Goal: Transaction & Acquisition: Purchase product/service

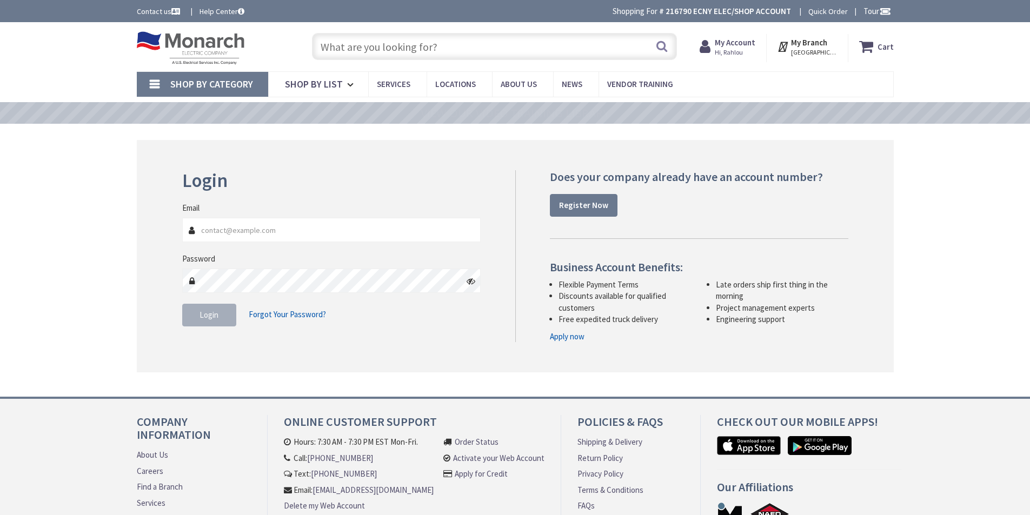
type input "[EMAIL_ADDRESS][DOMAIN_NAME]"
click at [225, 319] on button "Login" at bounding box center [209, 315] width 54 height 23
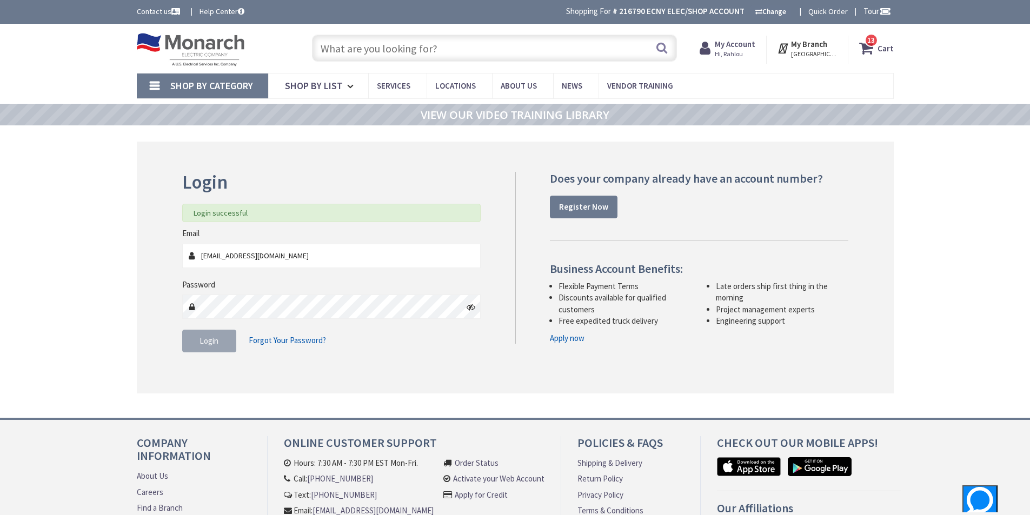
type input "[GEOGRAPHIC_DATA], [GEOGRAPHIC_DATA]"
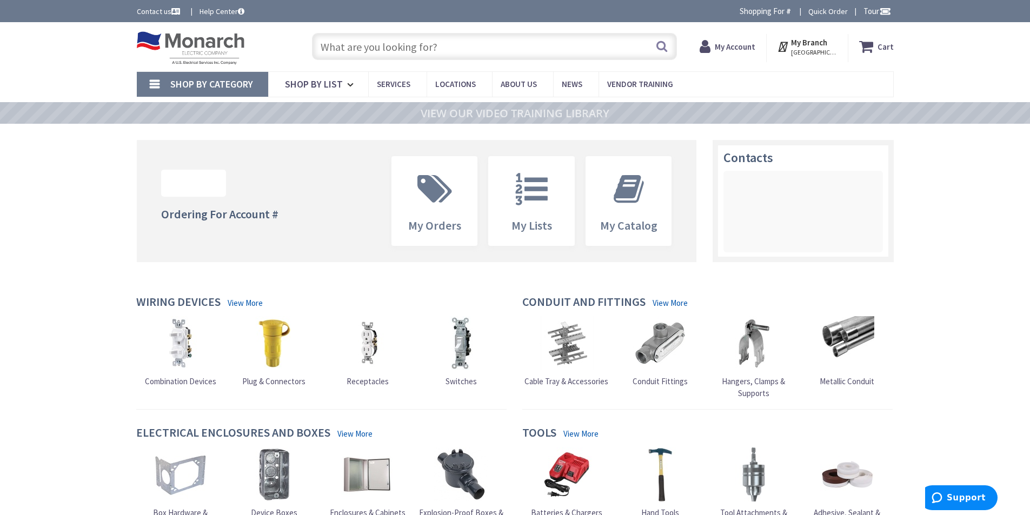
click at [393, 59] on input "text" at bounding box center [494, 46] width 365 height 27
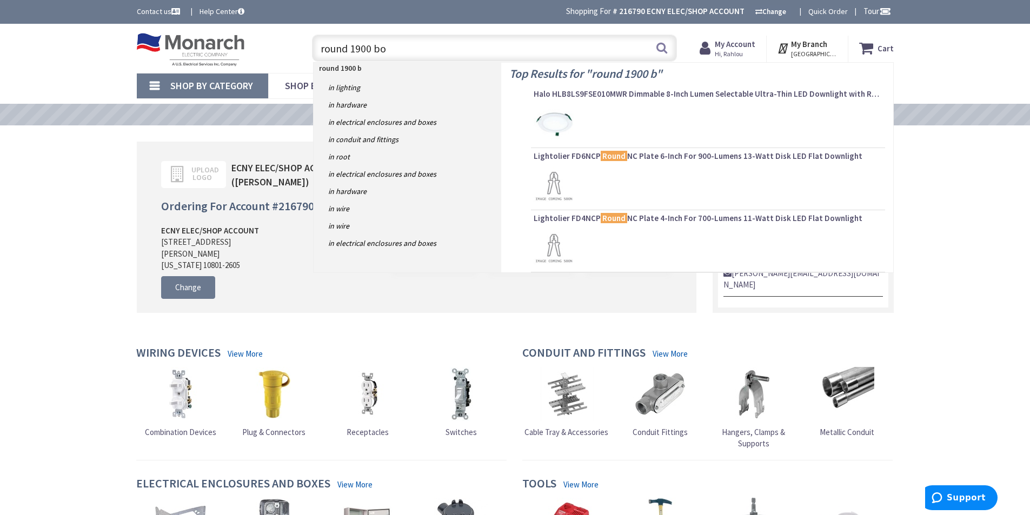
type input "round 1900 box"
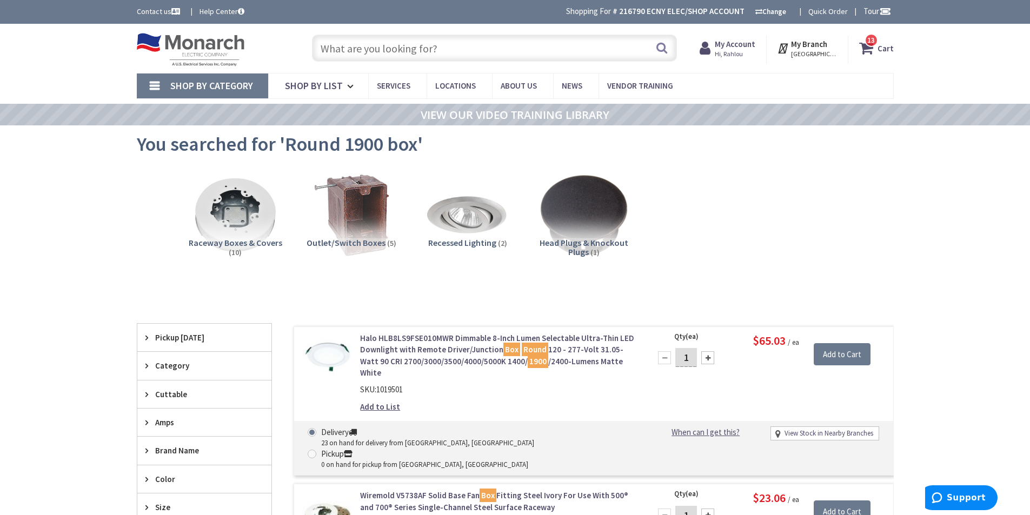
click at [413, 48] on input "text" at bounding box center [494, 48] width 365 height 27
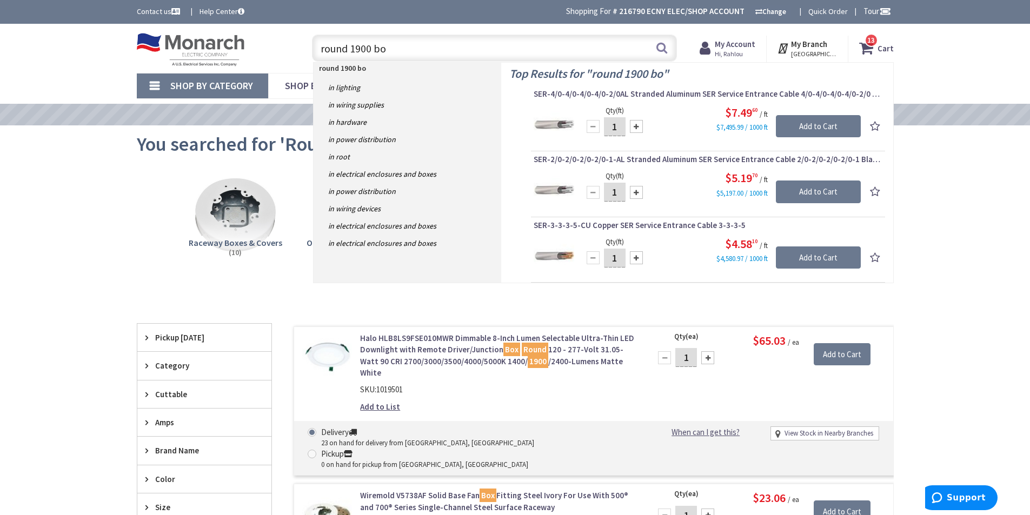
type input "round 1900 box"
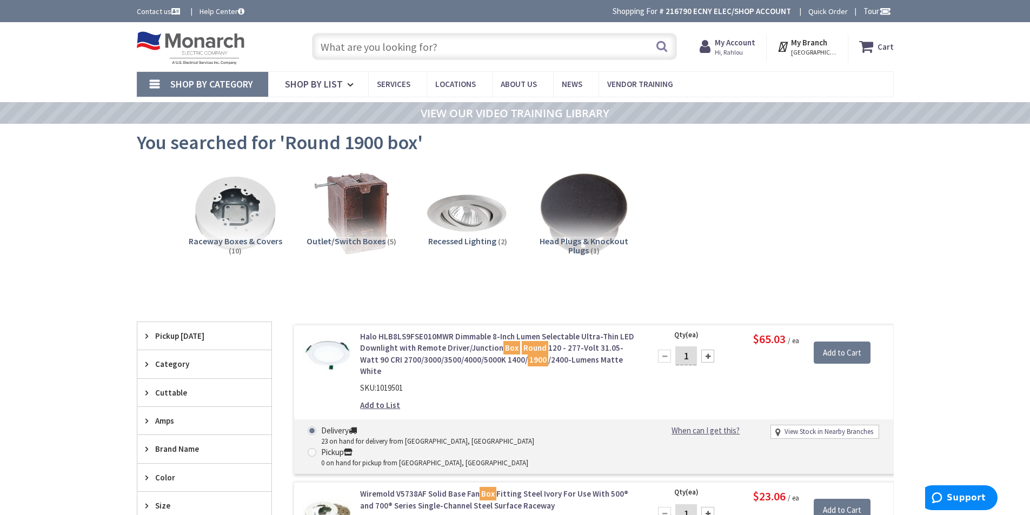
click at [413, 49] on input "text" at bounding box center [494, 46] width 365 height 27
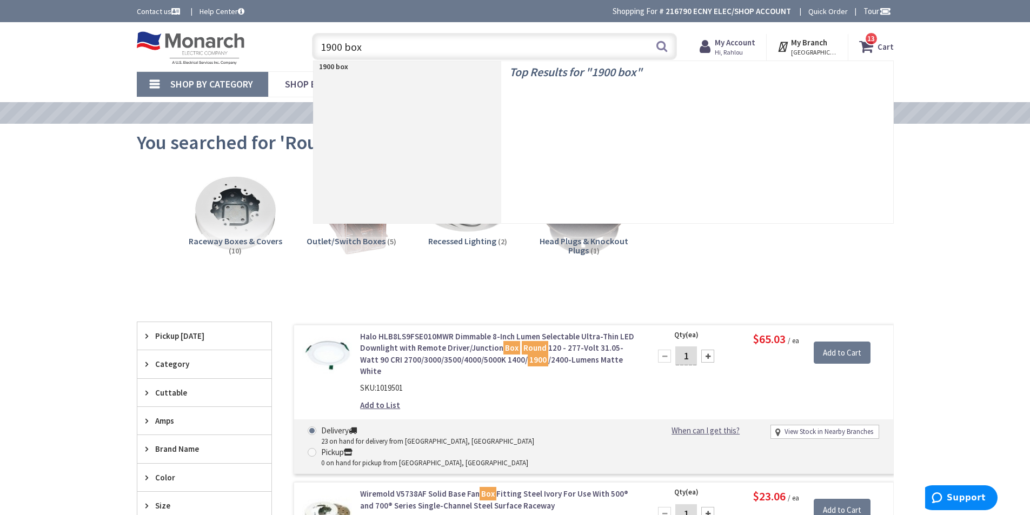
type input "1900 box"
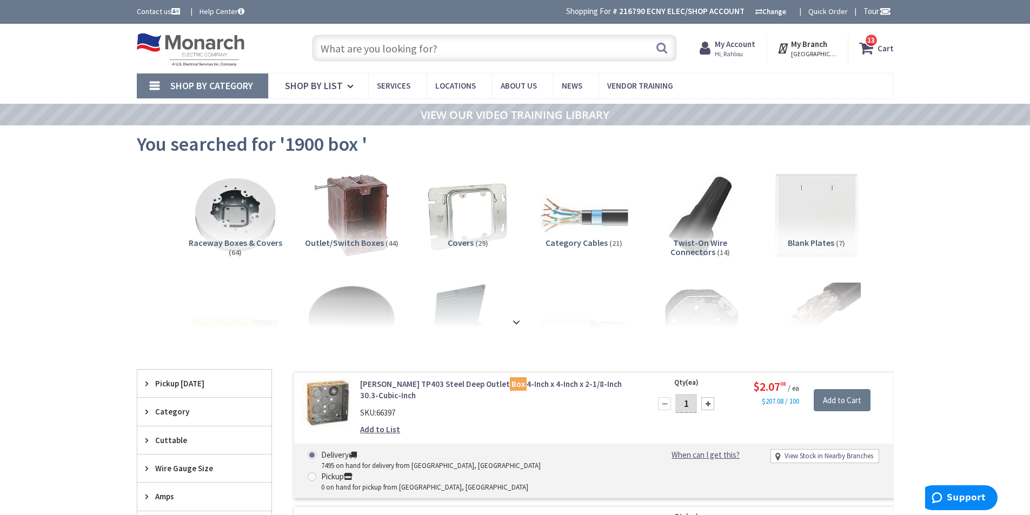
click at [440, 48] on input "text" at bounding box center [494, 48] width 365 height 27
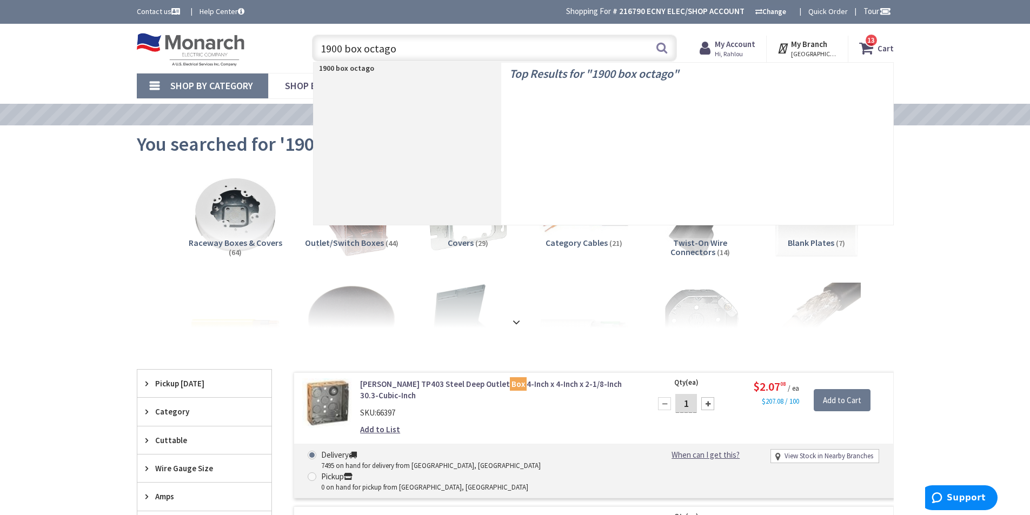
type input "1900 box octagon"
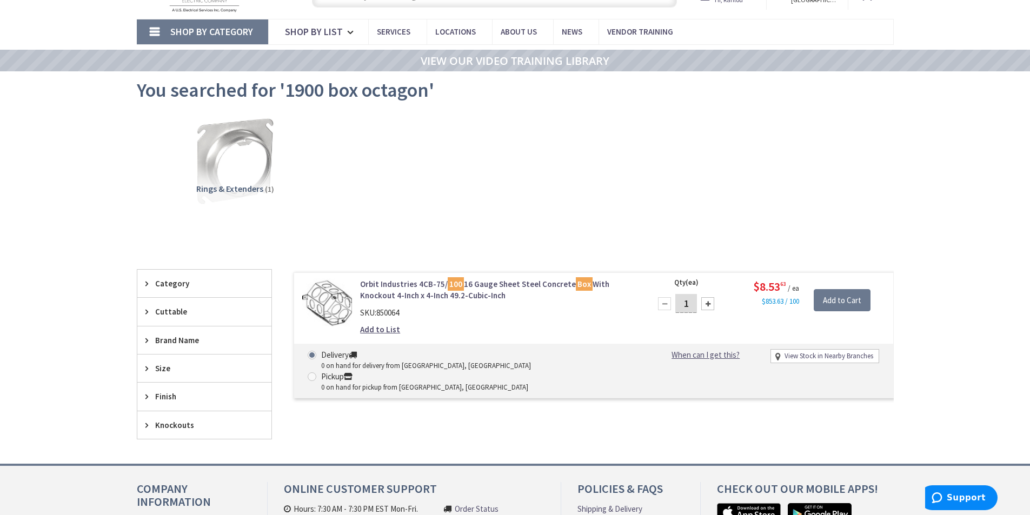
scroll to position [56, 0]
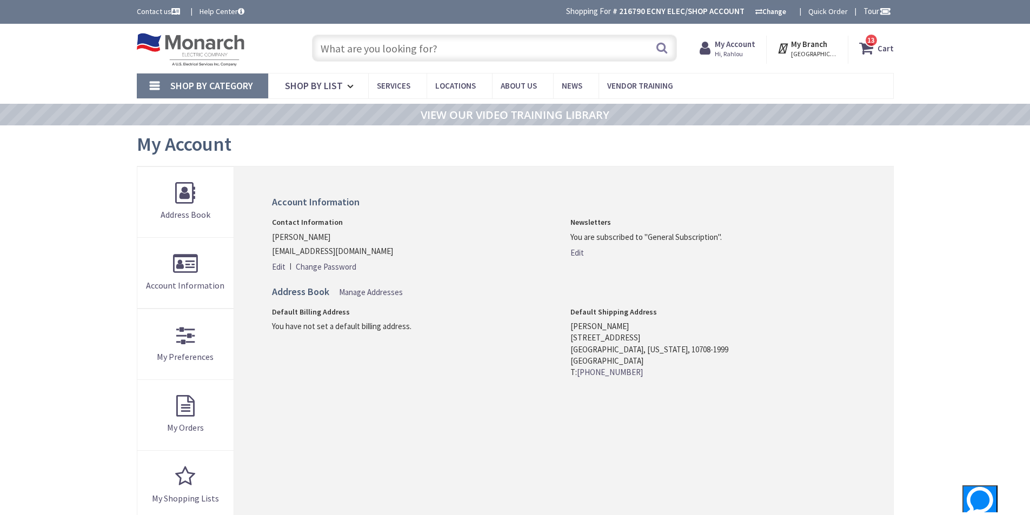
click at [395, 50] on input "text" at bounding box center [494, 48] width 365 height 27
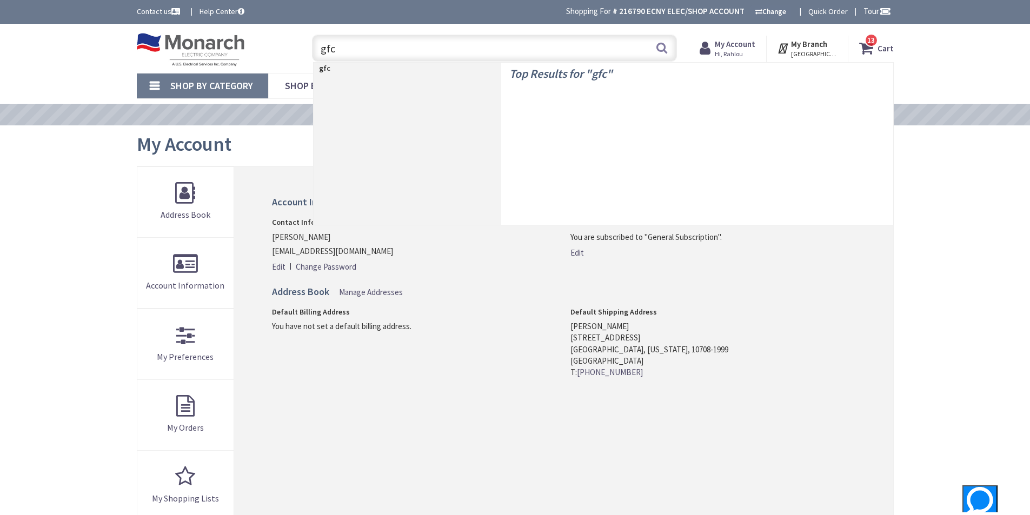
type input "gfci"
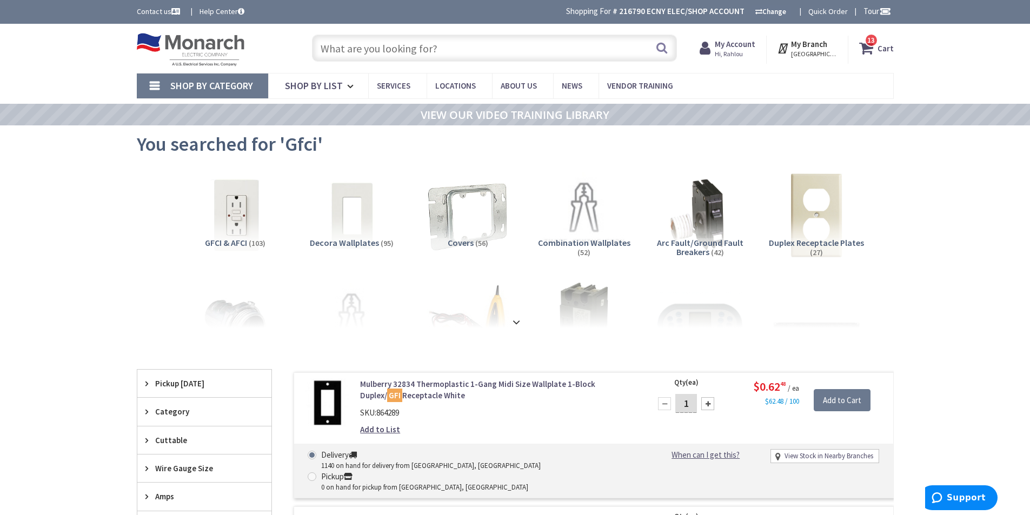
click at [394, 50] on input "text" at bounding box center [494, 48] width 365 height 27
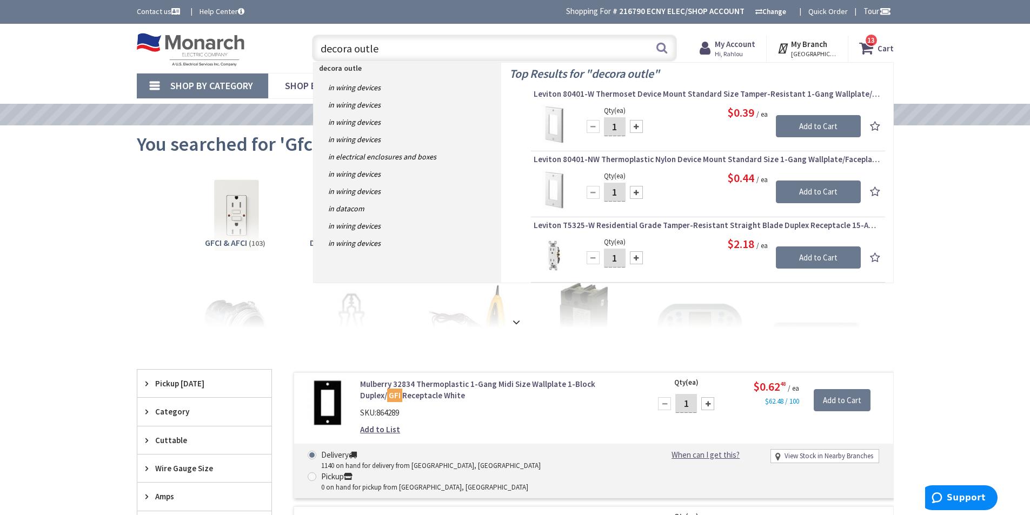
type input "decora outlet"
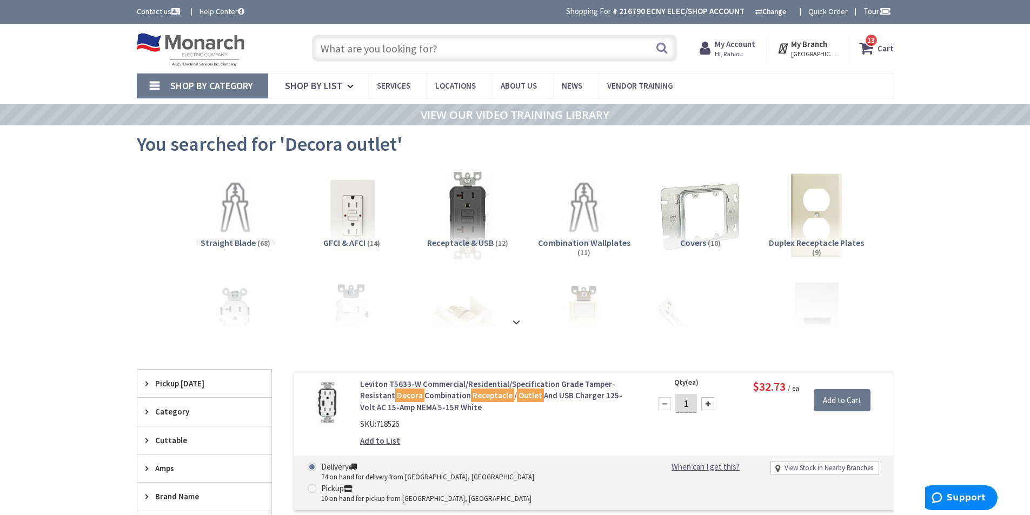
click at [376, 39] on input "text" at bounding box center [494, 48] width 365 height 27
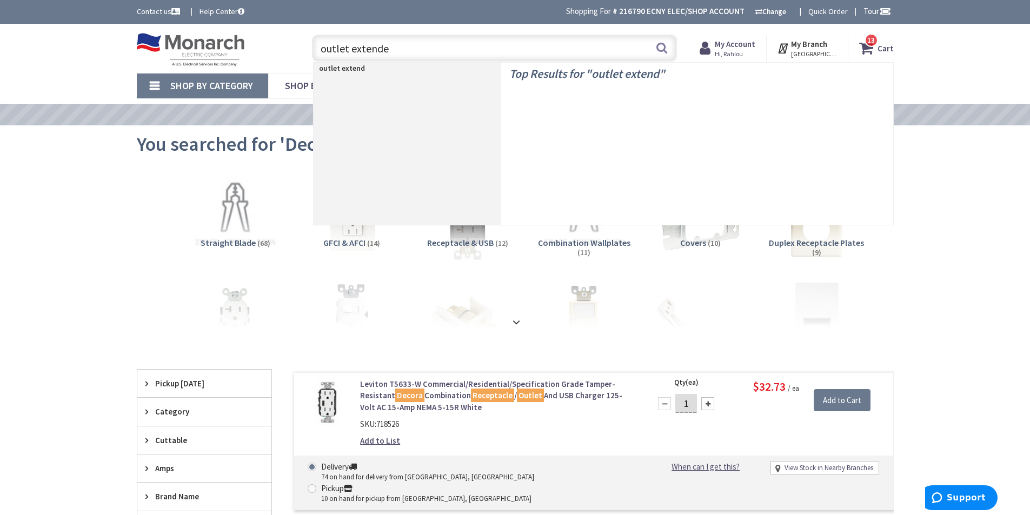
type input "outlet extender"
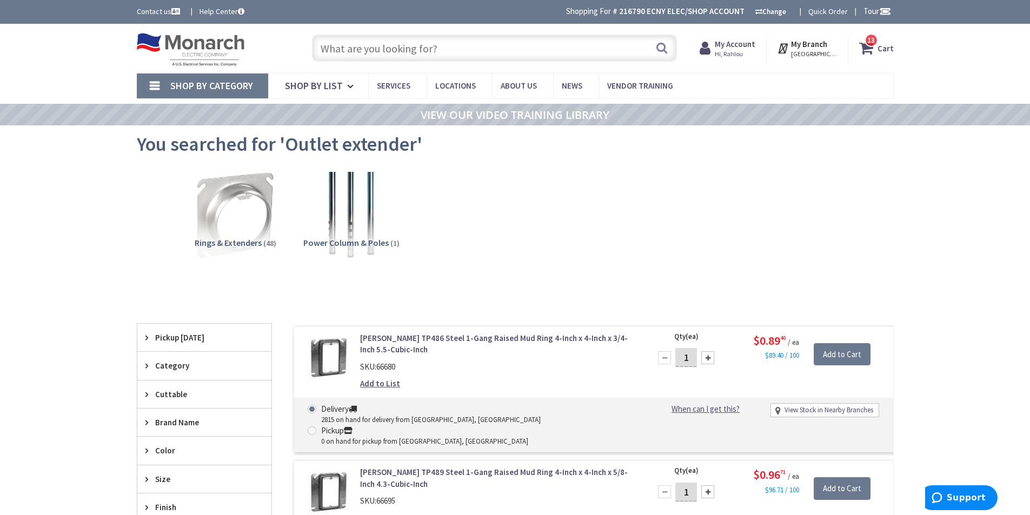
click at [359, 50] on input "text" at bounding box center [494, 48] width 365 height 27
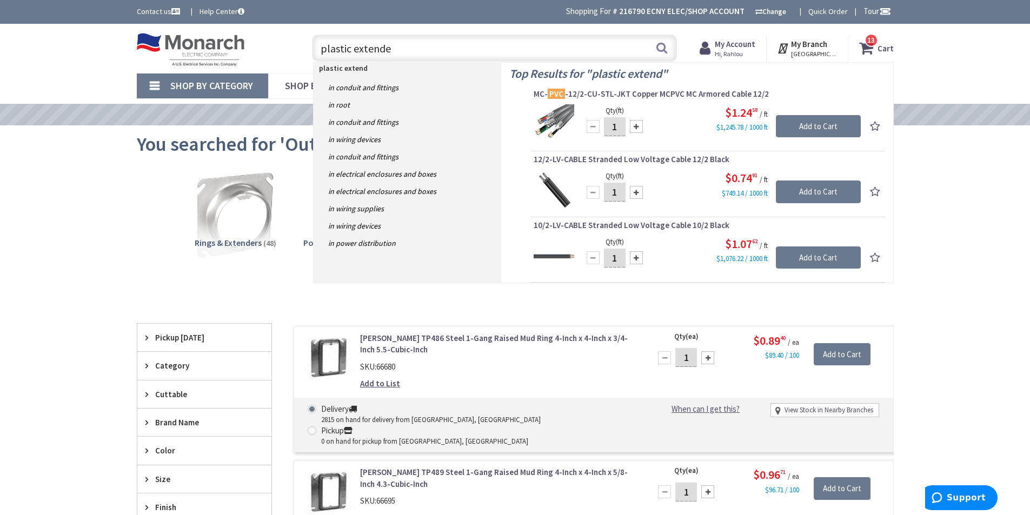
type input "plastic extender"
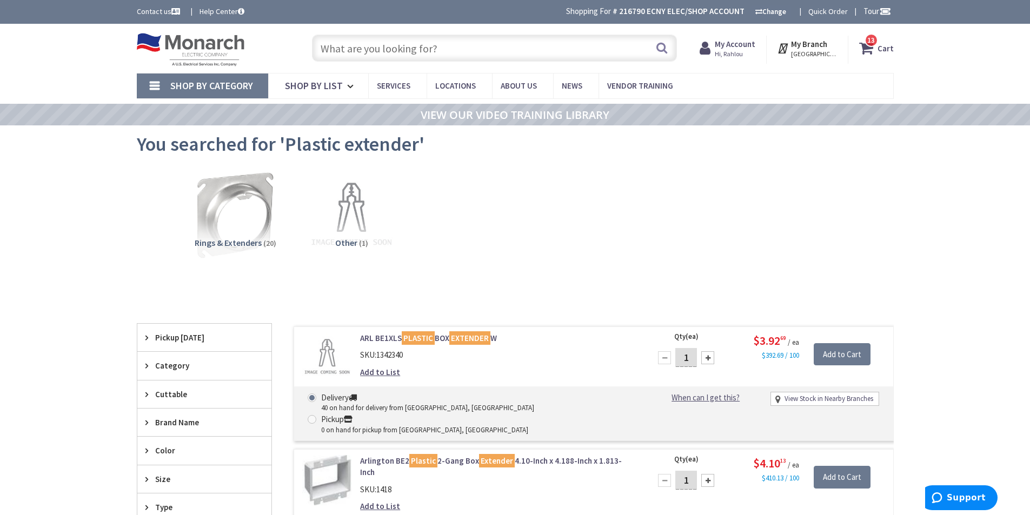
click at [409, 51] on input "text" at bounding box center [494, 48] width 365 height 27
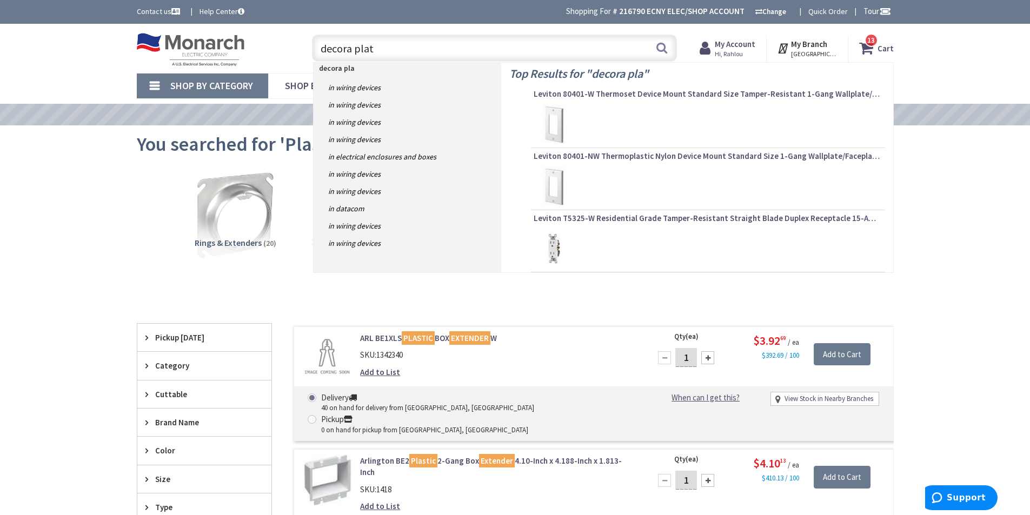
type input "decora plate"
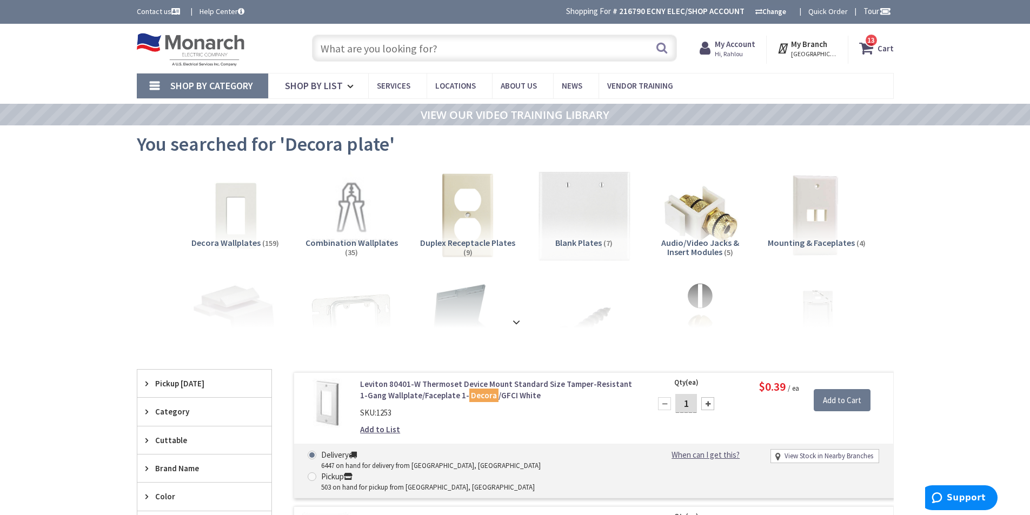
click at [599, 208] on img at bounding box center [584, 216] width 98 height 98
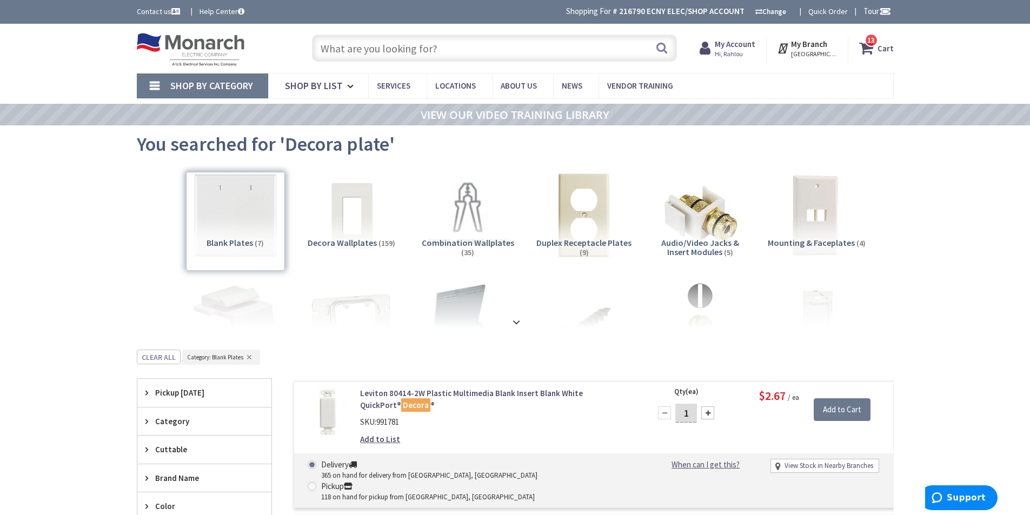
click at [429, 39] on input "text" at bounding box center [494, 48] width 365 height 27
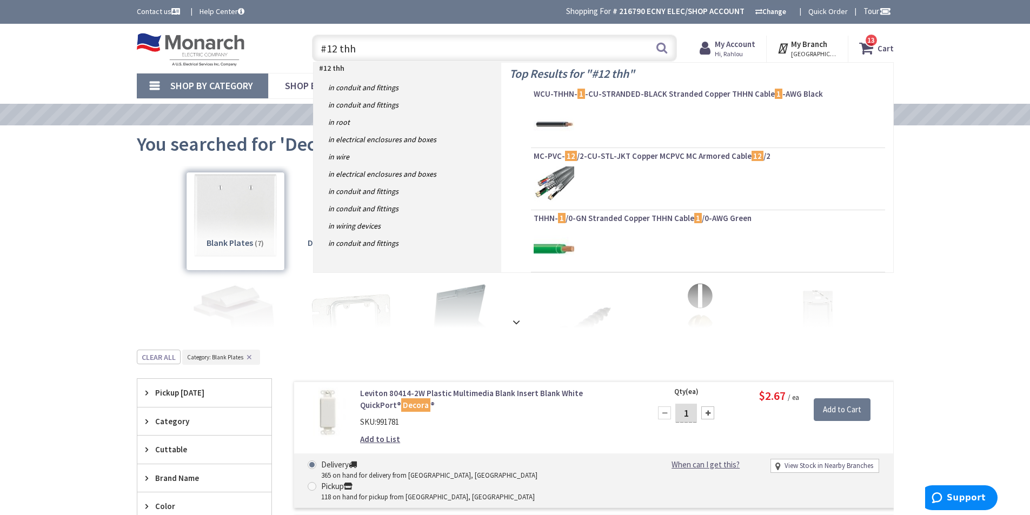
type input "#12 thhn"
